Goal: Navigation & Orientation: Find specific page/section

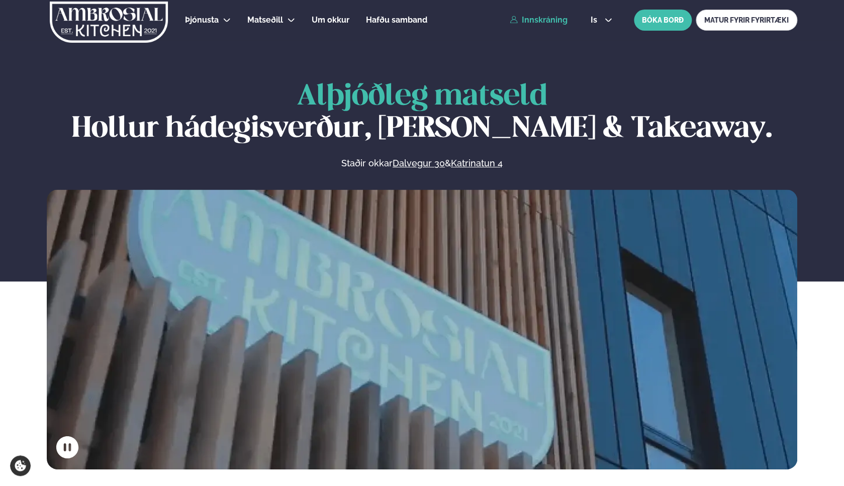
click at [545, 20] on link "Innskráning" at bounding box center [539, 20] width 58 height 9
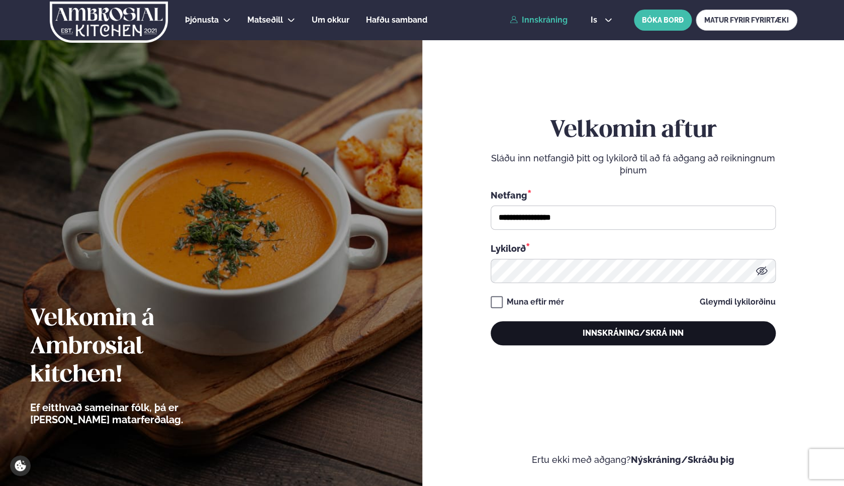
click at [560, 334] on button "Innskráning/Skrá inn" at bounding box center [632, 333] width 285 height 24
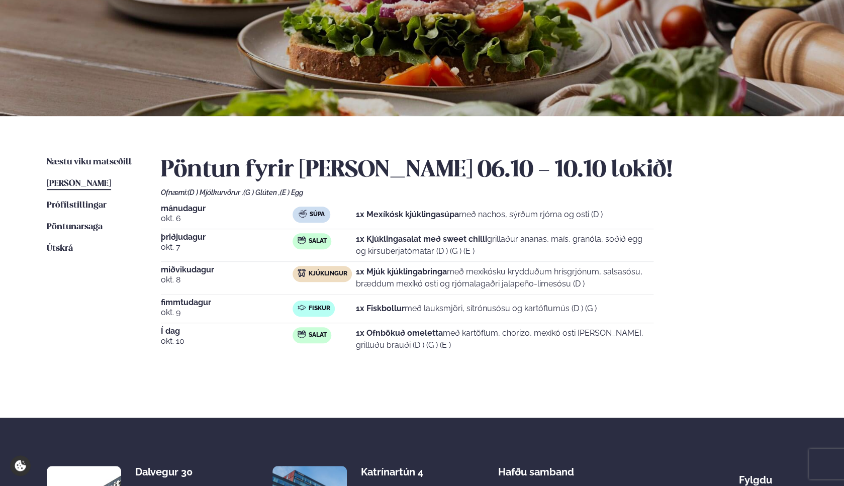
scroll to position [107, 0]
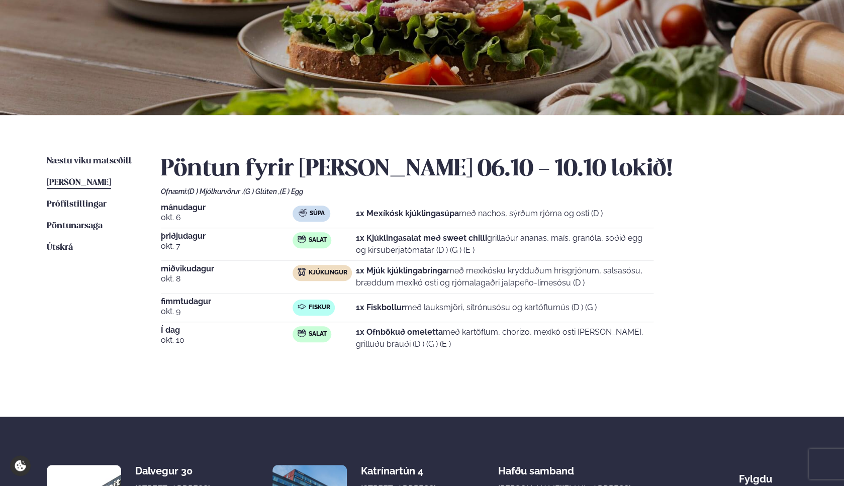
click at [98, 152] on div "Næstu [PERSON_NAME] matseðill Næsta vika [PERSON_NAME] matseðill [PERSON_NAME] …" at bounding box center [422, 265] width 810 height 301
click at [98, 159] on span "Næstu viku matseðill" at bounding box center [89, 161] width 85 height 9
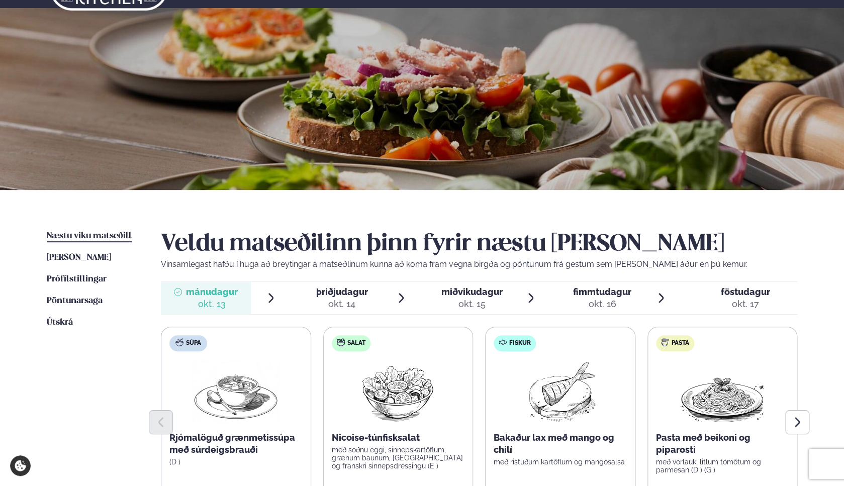
scroll to position [173, 0]
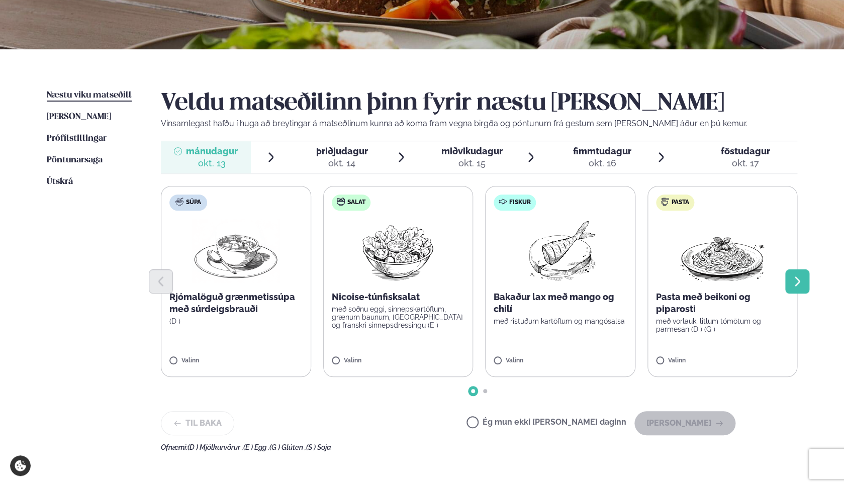
click at [799, 282] on icon "Next slide" at bounding box center [797, 281] width 12 height 12
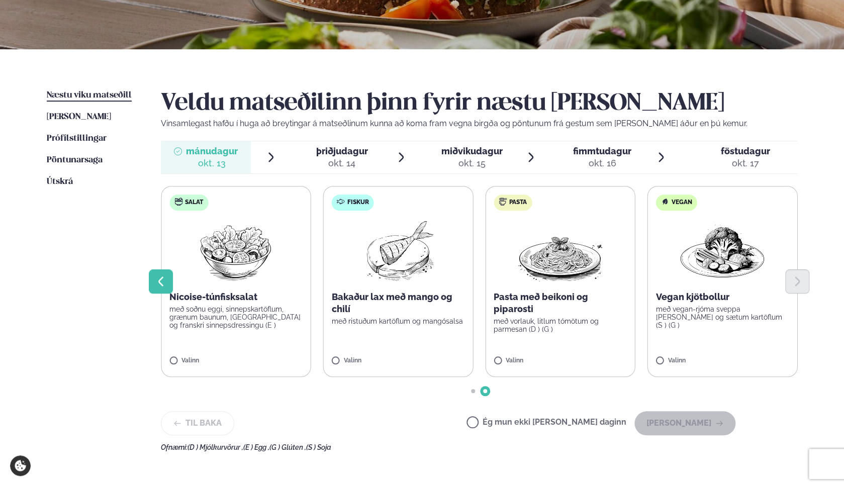
click at [156, 276] on icon "Previous slide" at bounding box center [161, 281] width 12 height 12
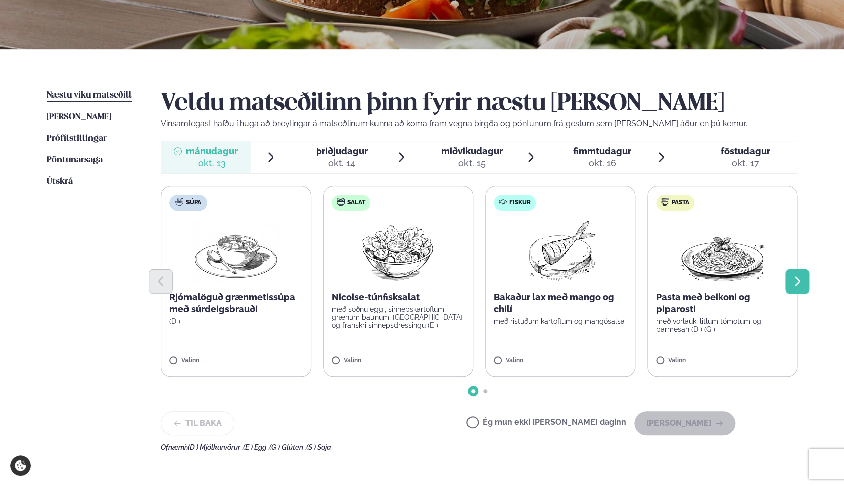
click at [800, 279] on icon "Next slide" at bounding box center [797, 281] width 12 height 12
